Goal: Task Accomplishment & Management: Complete application form

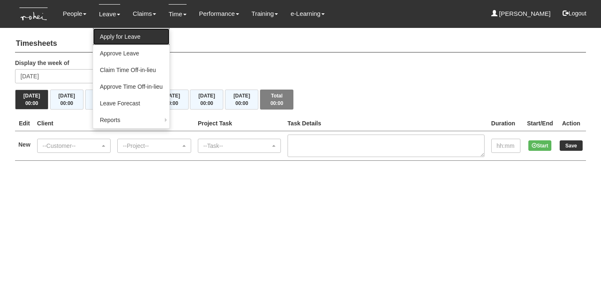
click at [127, 38] on link "Apply for Leave" at bounding box center [131, 36] width 76 height 17
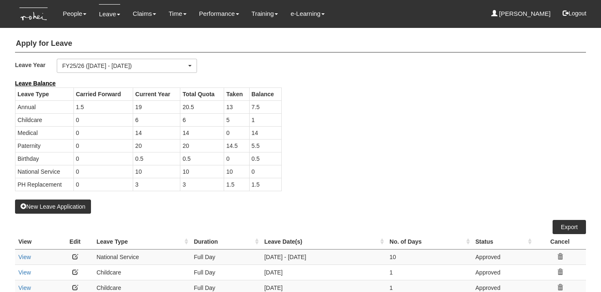
select select "50"
click at [73, 206] on button "New Leave Application" at bounding box center [53, 207] width 76 height 14
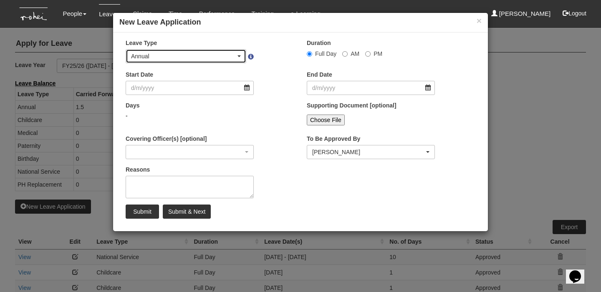
click at [217, 55] on div "Annual" at bounding box center [183, 56] width 105 height 8
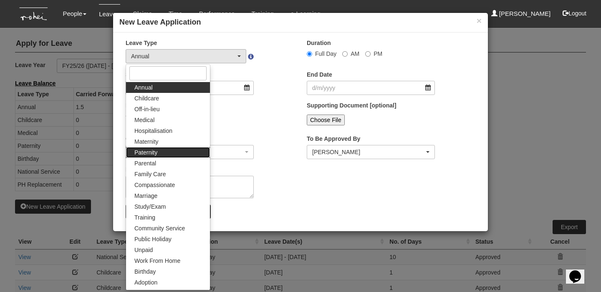
click at [167, 151] on link "Paternity" at bounding box center [168, 152] width 84 height 11
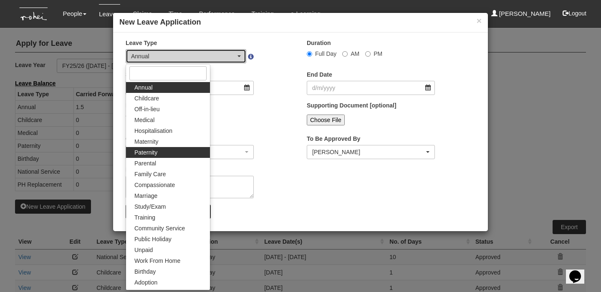
select select "7"
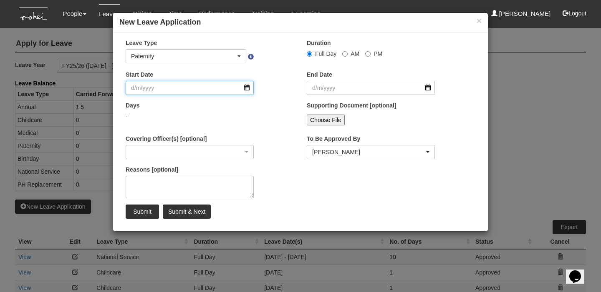
click at [238, 90] on input "Start Date" at bounding box center [190, 88] width 128 height 14
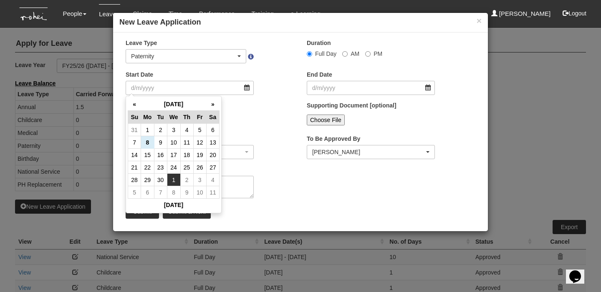
click at [173, 181] on td "1" at bounding box center [173, 180] width 13 height 13
type input "1/10/2025"
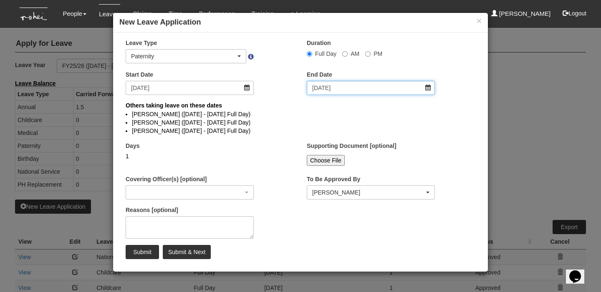
click at [333, 87] on input "1/10/2025" at bounding box center [371, 88] width 128 height 14
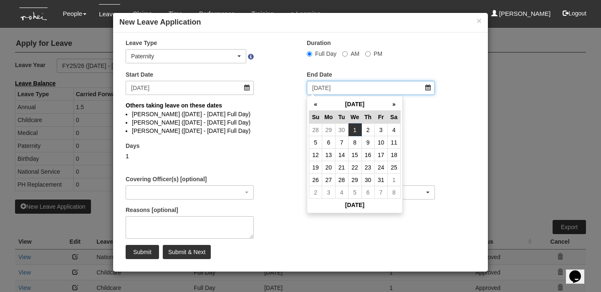
select select
click at [369, 132] on td "2" at bounding box center [367, 130] width 13 height 13
type input "2/10/2025"
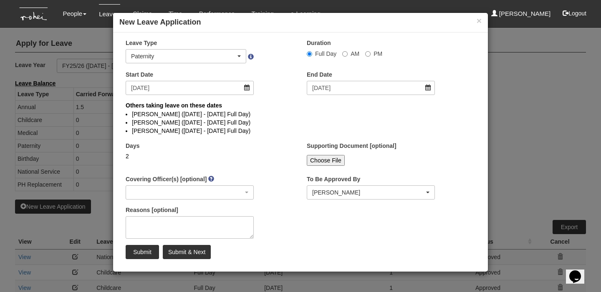
select select
click at [478, 21] on button "×" at bounding box center [478, 20] width 5 height 9
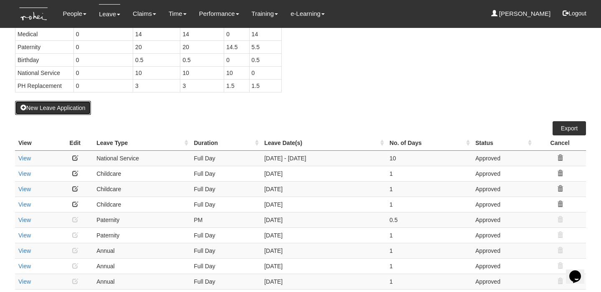
scroll to position [97, 0]
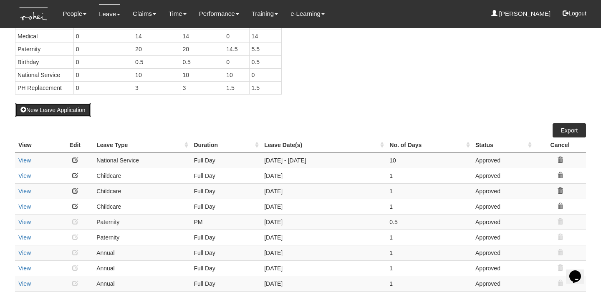
click at [74, 112] on button "New Leave Application" at bounding box center [53, 110] width 76 height 14
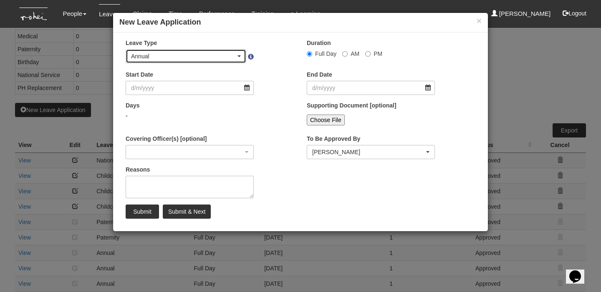
click at [234, 55] on div "Annual" at bounding box center [183, 56] width 105 height 8
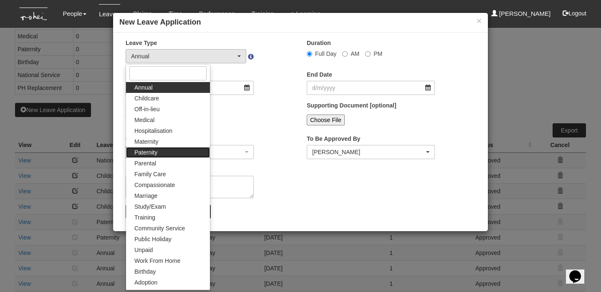
click at [189, 152] on link "Paternity" at bounding box center [168, 152] width 84 height 11
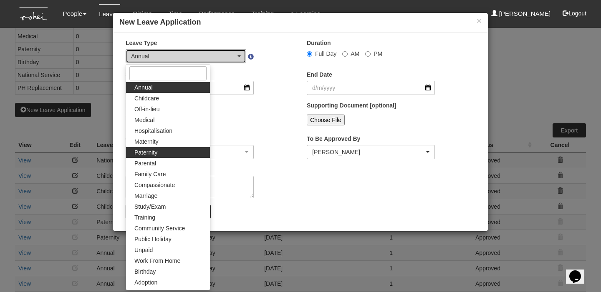
select select "7"
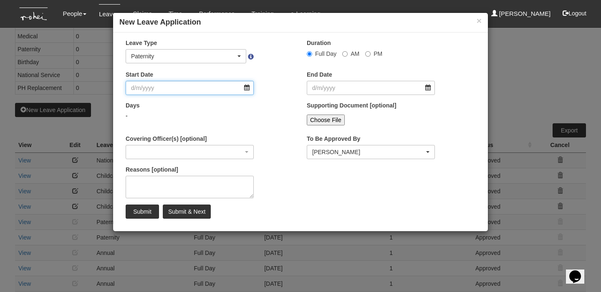
click at [213, 86] on input "Start Date" at bounding box center [190, 88] width 128 height 14
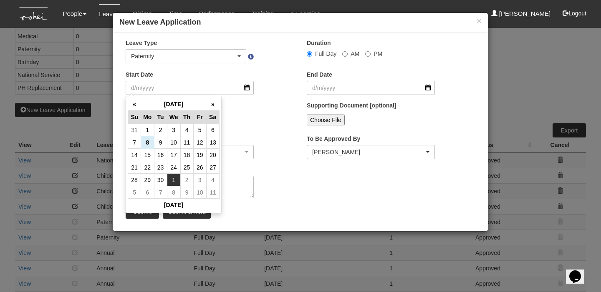
click at [174, 182] on td "1" at bounding box center [173, 180] width 13 height 13
type input "1/10/2025"
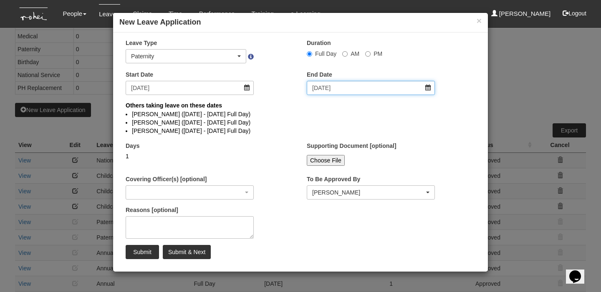
click at [348, 84] on input "1/10/2025" at bounding box center [371, 88] width 128 height 14
select select
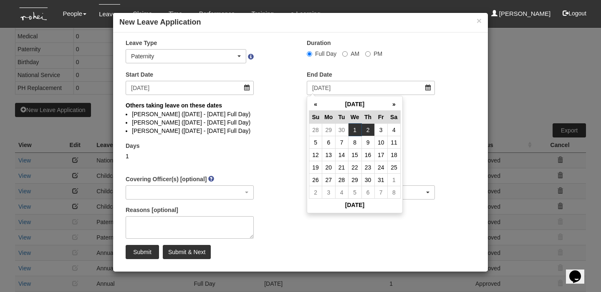
click at [368, 131] on td "2" at bounding box center [367, 130] width 13 height 13
type input "2/10/2025"
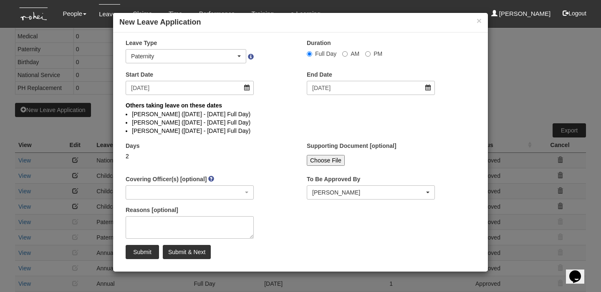
select select
click at [330, 157] on input "Choose File" at bounding box center [326, 160] width 38 height 11
type input "C:\fakepath\Birth_Cert_ELEANOR TAN SHAN QI.pdf"
click at [194, 258] on input "Submit & Next" at bounding box center [187, 252] width 48 height 14
select select "1"
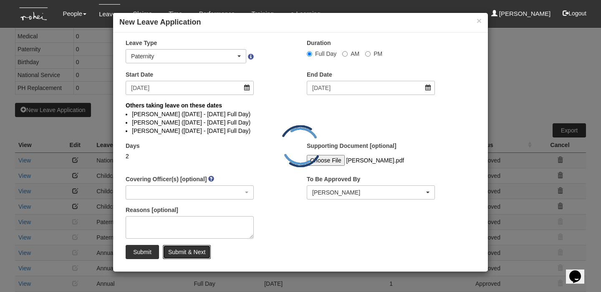
select select
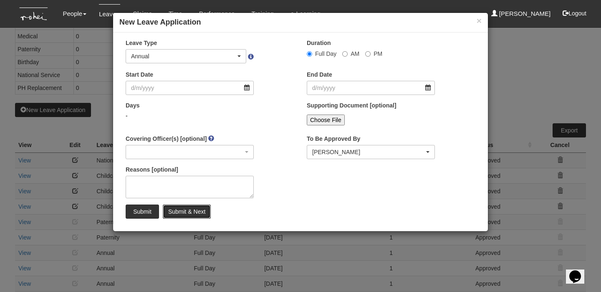
select select "50"
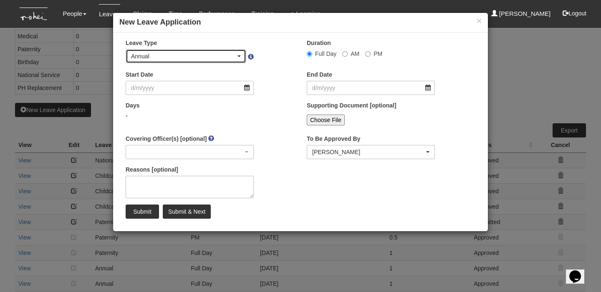
click at [244, 56] on div "Annual" at bounding box center [186, 56] width 120 height 13
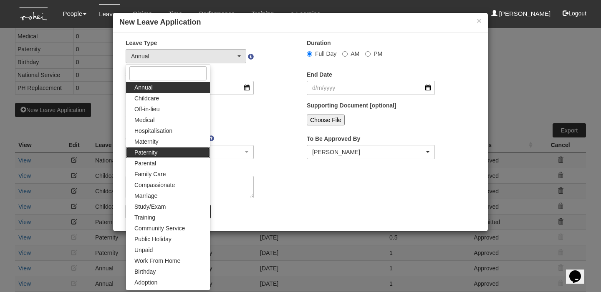
click at [196, 149] on link "Paternity" at bounding box center [168, 152] width 84 height 11
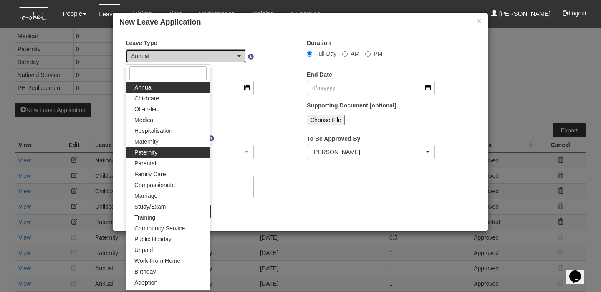
select select "7"
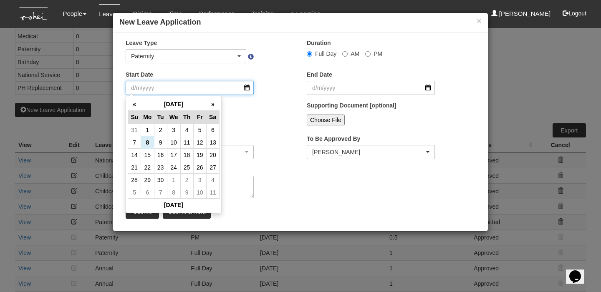
click at [217, 82] on input "Start Date" at bounding box center [190, 88] width 128 height 14
click at [214, 105] on th "»" at bounding box center [212, 104] width 13 height 13
click at [150, 141] on td "6" at bounding box center [147, 142] width 13 height 13
type input "6/10/2025"
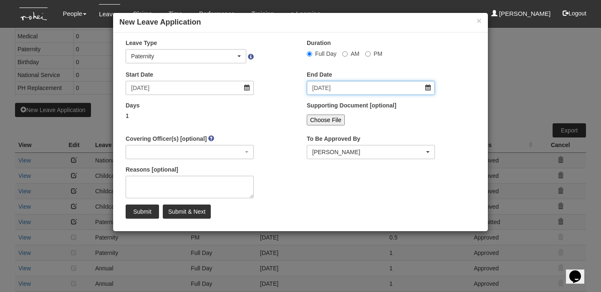
click at [367, 85] on input "6/10/2025" at bounding box center [371, 88] width 128 height 14
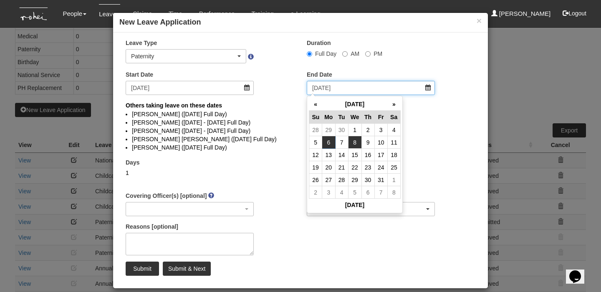
select select
click at [365, 141] on td "9" at bounding box center [367, 142] width 13 height 13
type input "9/10/2025"
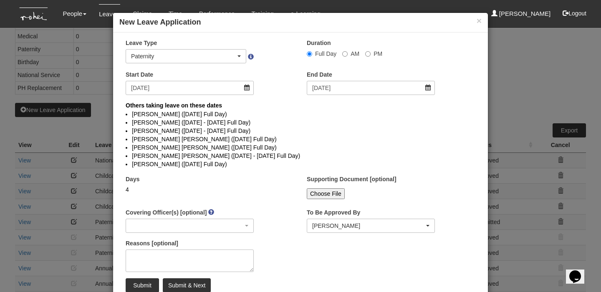
select select
click at [364, 91] on input "9/10/2025" at bounding box center [371, 88] width 128 height 14
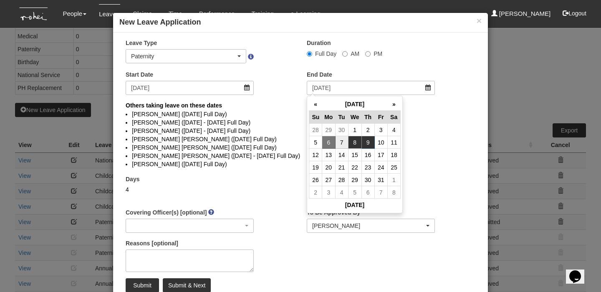
click at [357, 144] on td "8" at bounding box center [354, 142] width 13 height 13
type input "8/10/2025"
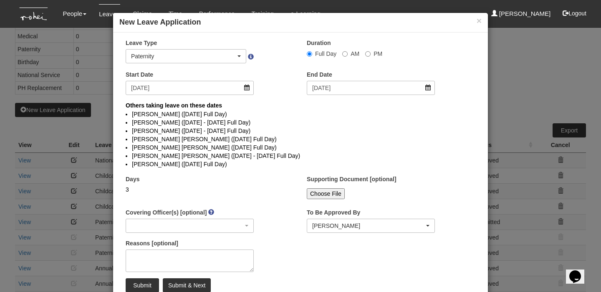
click at [324, 197] on input "Choose File" at bounding box center [326, 194] width 38 height 11
select select
type input "C:\fakepath\Birth_Cert_ELEANOR TAN SHAN QI.pdf"
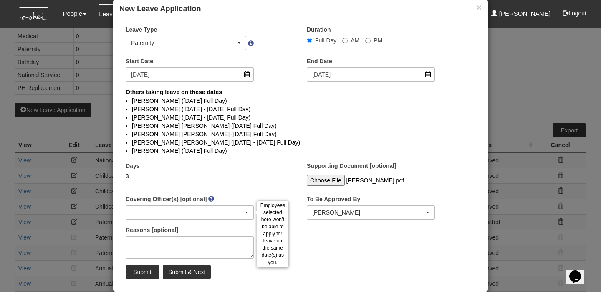
scroll to position [34, 0]
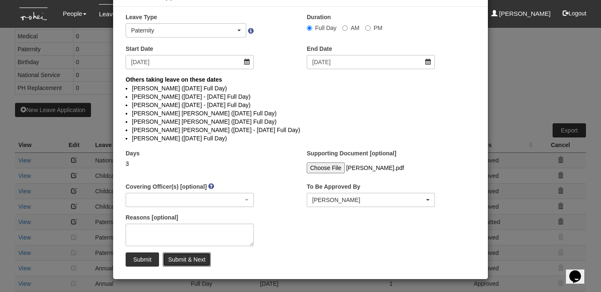
click at [174, 261] on input "Submit & Next" at bounding box center [187, 260] width 48 height 14
select select "1"
select select
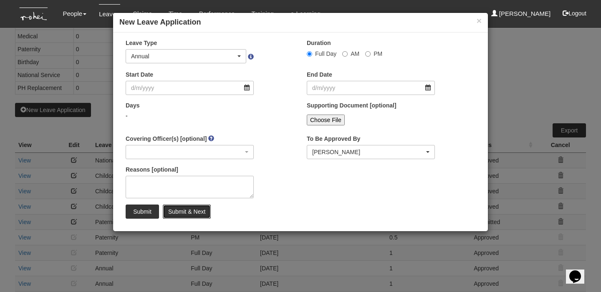
select select "50"
click at [477, 18] on button "×" at bounding box center [478, 20] width 5 height 9
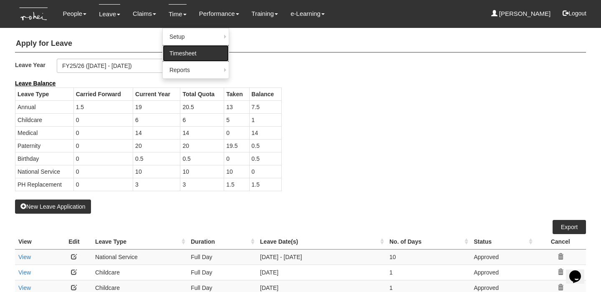
click at [174, 49] on link "Timesheet" at bounding box center [196, 53] width 66 height 17
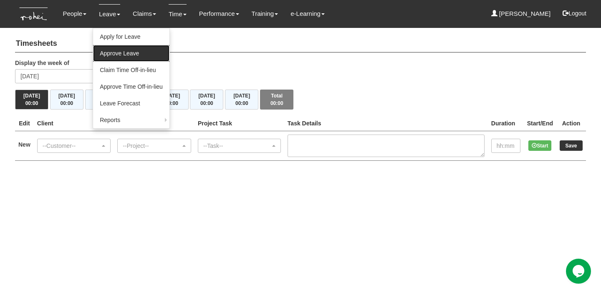
click at [125, 51] on link "Approve Leave" at bounding box center [131, 53] width 76 height 17
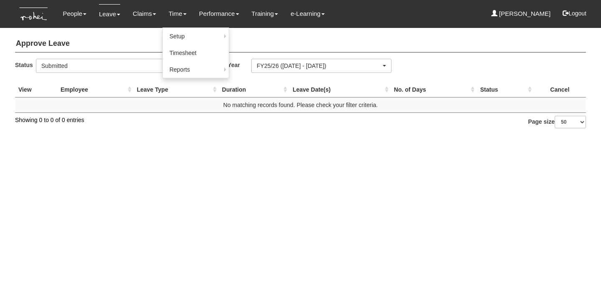
select select "50"
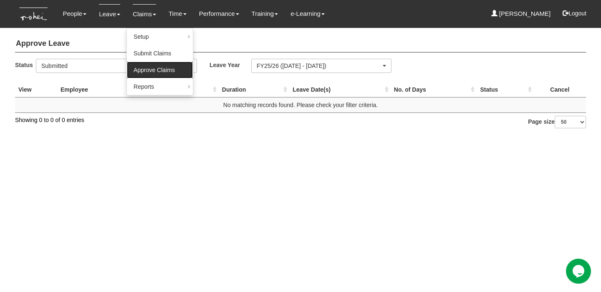
click at [149, 75] on link "Approve Claims" at bounding box center [160, 70] width 66 height 17
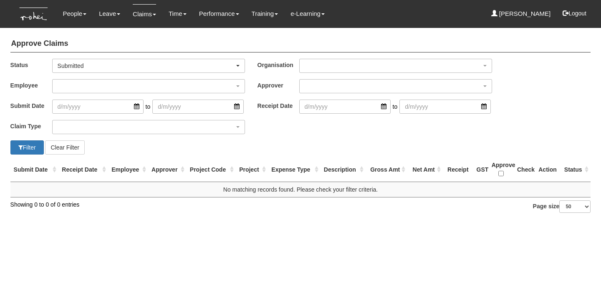
select select "50"
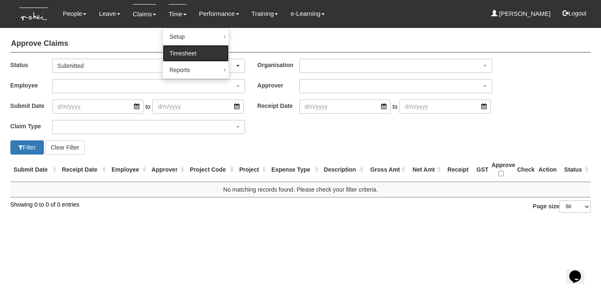
click at [174, 48] on link "Timesheet" at bounding box center [196, 53] width 66 height 17
